Goal: Task Accomplishment & Management: Use online tool/utility

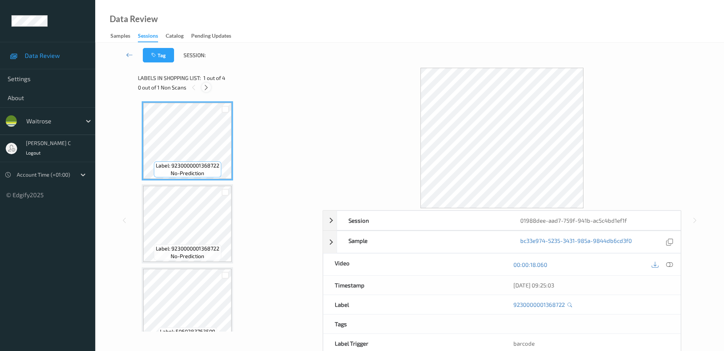
click at [203, 88] on icon at bounding box center [206, 87] width 6 height 7
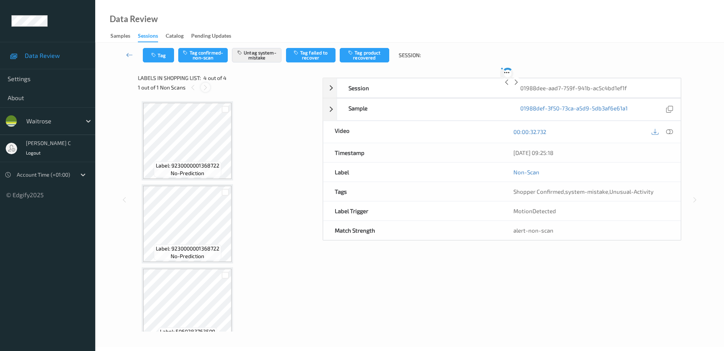
scroll to position [102, 0]
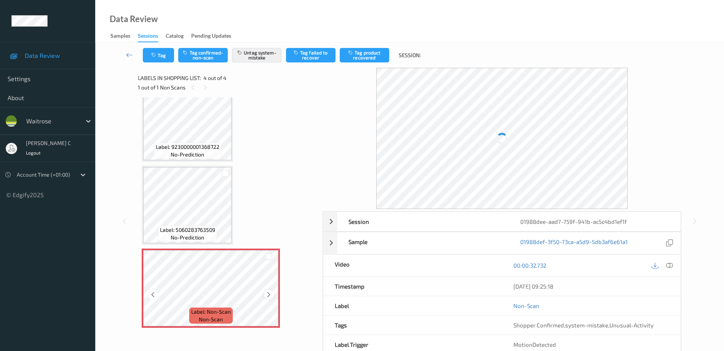
click at [270, 294] on icon at bounding box center [268, 294] width 6 height 7
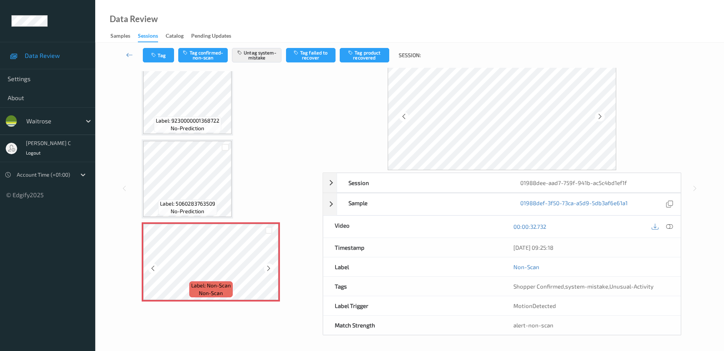
scroll to position [26, 0]
click at [269, 264] on div at bounding box center [269, 269] width 10 height 10
click at [269, 265] on div at bounding box center [269, 269] width 10 height 10
click at [269, 265] on icon at bounding box center [268, 268] width 6 height 7
click at [265, 271] on icon at bounding box center [268, 268] width 6 height 7
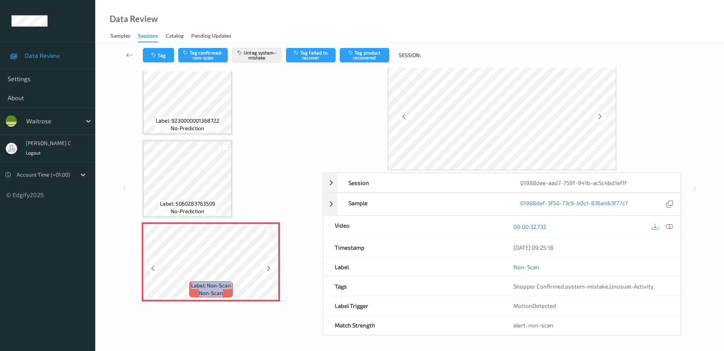
click at [265, 271] on icon at bounding box center [268, 268] width 6 height 7
click at [268, 271] on icon at bounding box center [268, 268] width 6 height 7
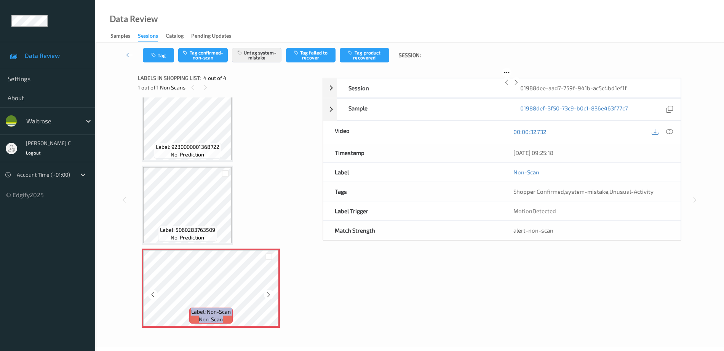
click at [268, 291] on icon at bounding box center [268, 294] width 6 height 7
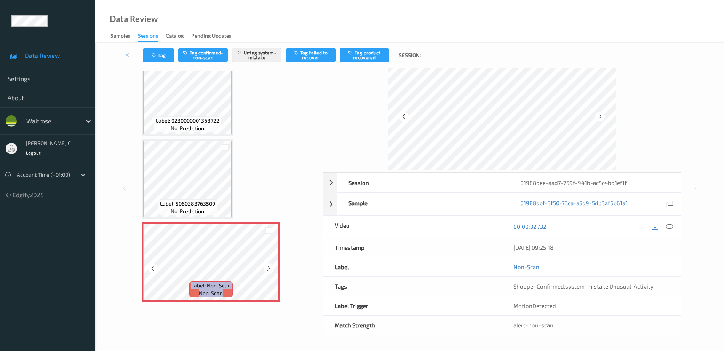
click at [268, 271] on icon at bounding box center [268, 268] width 6 height 7
